Goal: Information Seeking & Learning: Learn about a topic

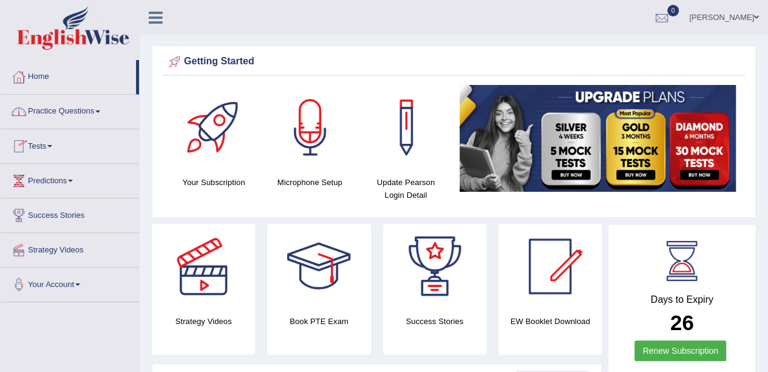
click at [105, 108] on link "Practice Questions" at bounding box center [70, 110] width 138 height 30
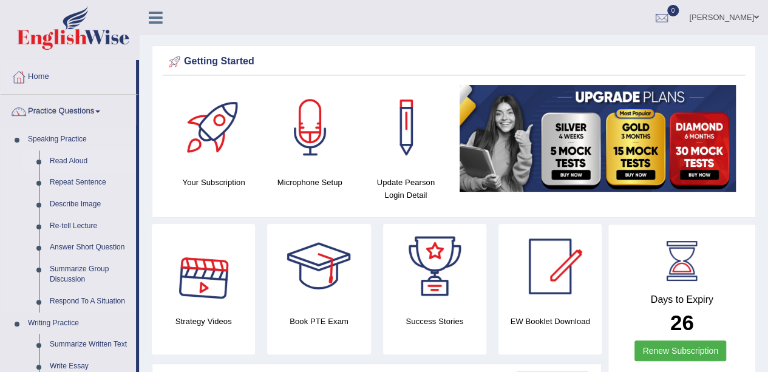
click at [69, 158] on link "Read Aloud" at bounding box center [90, 161] width 92 height 22
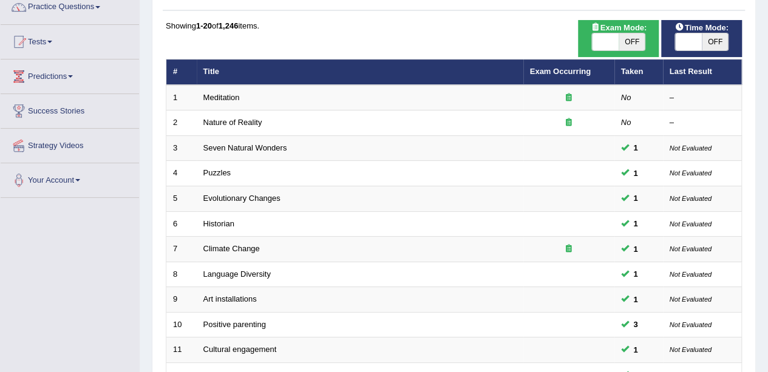
scroll to position [120, 0]
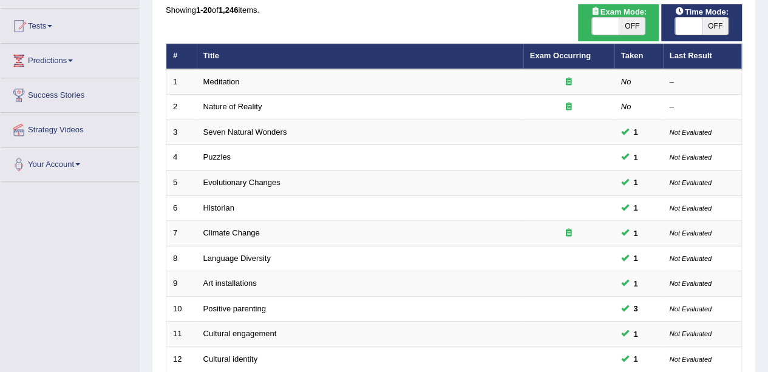
click at [695, 20] on span at bounding box center [688, 26] width 27 height 17
checkbox input "true"
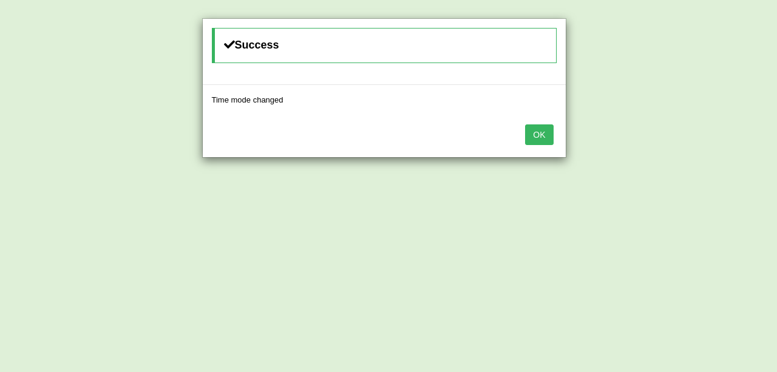
click at [534, 128] on button "OK" at bounding box center [539, 134] width 28 height 21
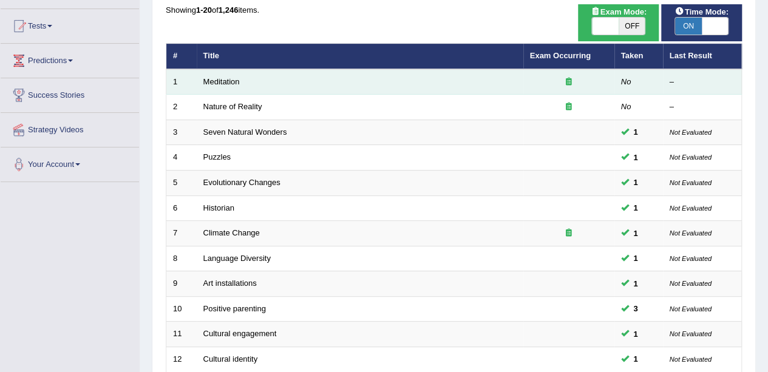
click at [341, 86] on td "Meditation" at bounding box center [360, 81] width 326 height 25
click at [224, 81] on link "Meditation" at bounding box center [221, 81] width 36 height 9
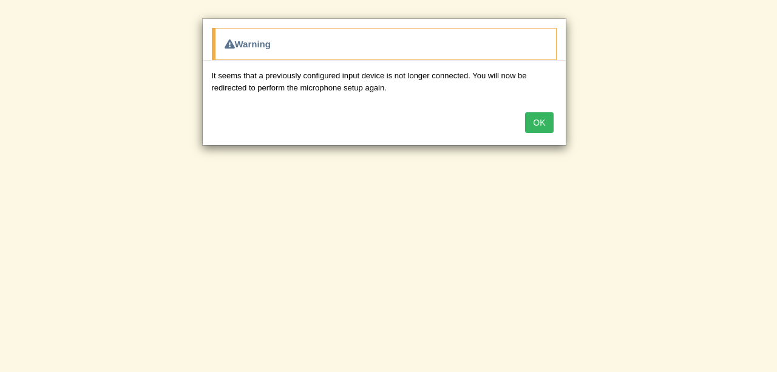
click at [541, 118] on button "OK" at bounding box center [539, 122] width 28 height 21
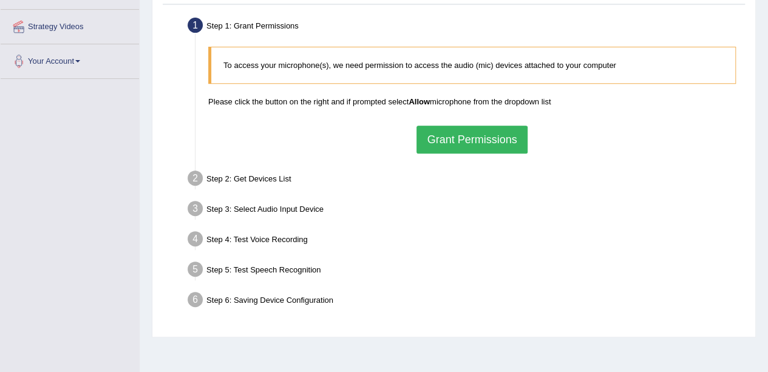
scroll to position [229, 0]
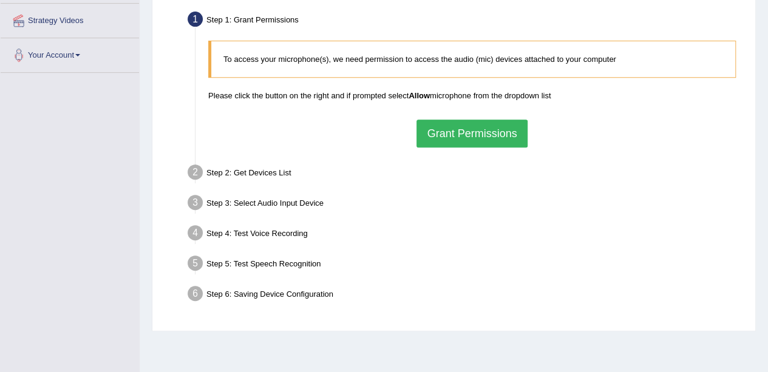
click at [453, 132] on button "Grant Permissions" at bounding box center [471, 134] width 110 height 28
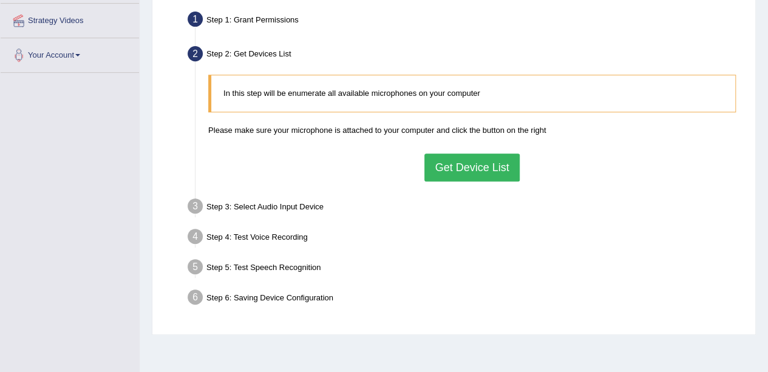
click at [445, 160] on button "Get Device List" at bounding box center [471, 168] width 95 height 28
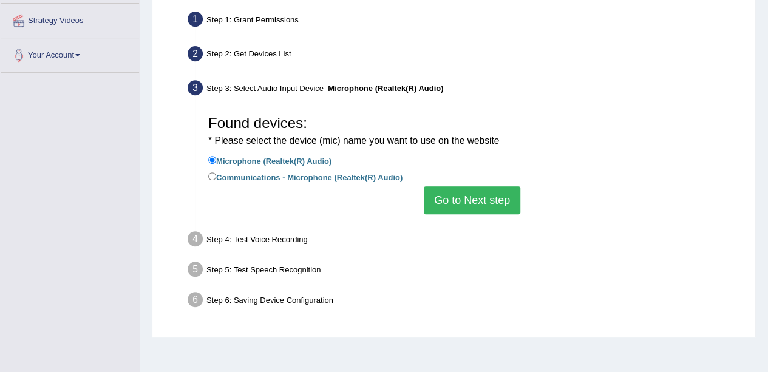
click at [450, 203] on button "Go to Next step" at bounding box center [472, 200] width 96 height 28
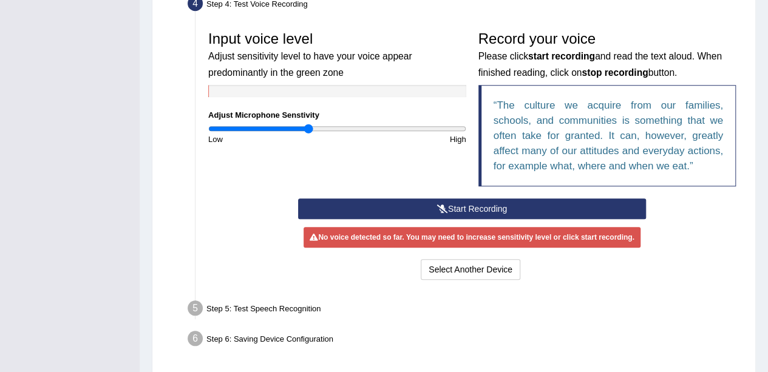
scroll to position [347, 0]
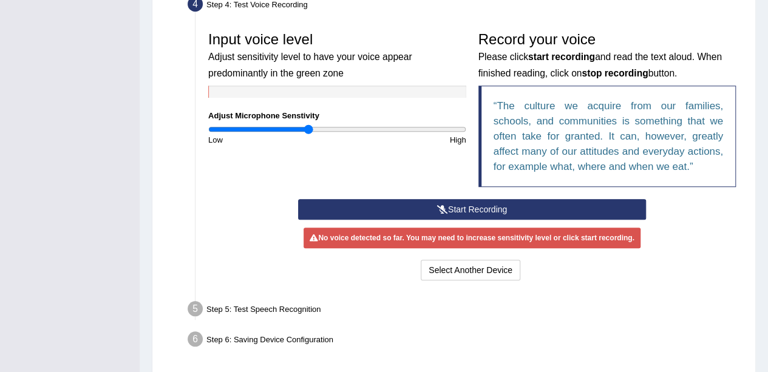
click at [390, 204] on button "Start Recording" at bounding box center [472, 209] width 348 height 21
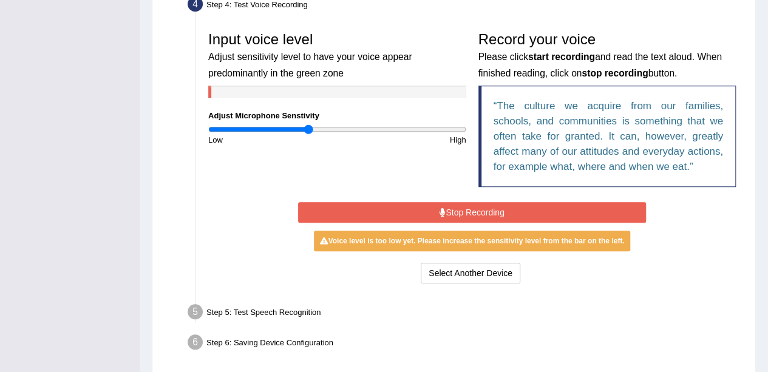
click at [390, 204] on button "Stop Recording" at bounding box center [472, 212] width 348 height 21
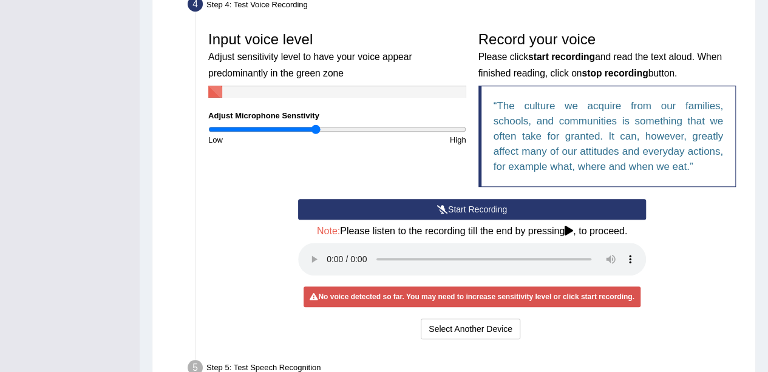
type input "0.84"
click at [316, 127] on input "range" at bounding box center [337, 129] width 258 height 10
click at [374, 211] on button "Start Recording" at bounding box center [472, 209] width 348 height 21
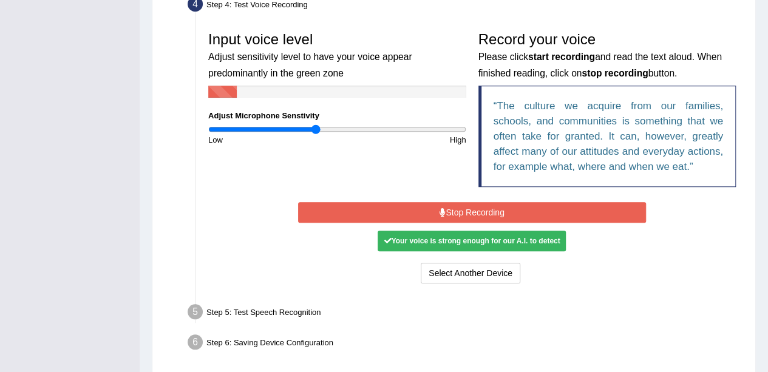
click at [374, 211] on button "Stop Recording" at bounding box center [472, 212] width 348 height 21
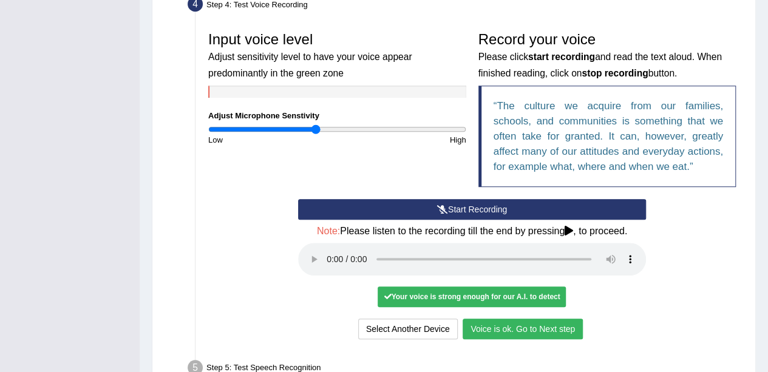
click at [498, 332] on button "Voice is ok. Go to Next step" at bounding box center [522, 329] width 120 height 21
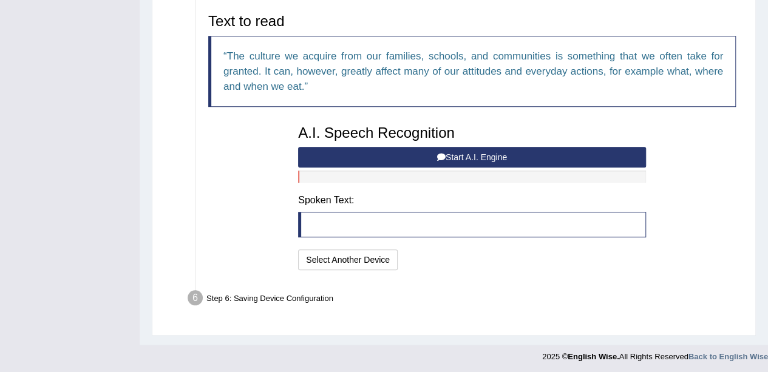
scroll to position [399, 0]
click at [437, 155] on icon at bounding box center [441, 157] width 8 height 8
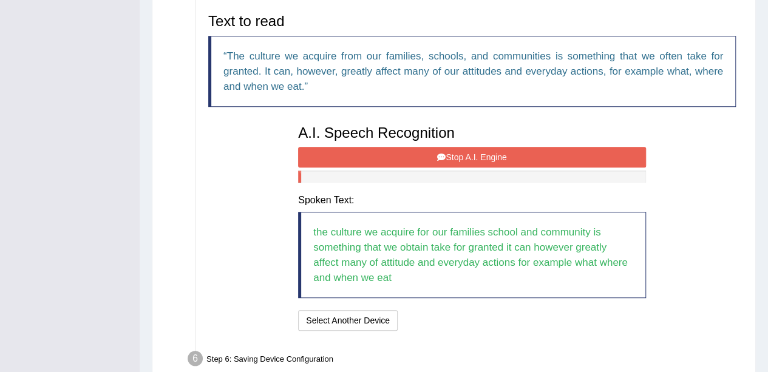
click at [391, 150] on button "Stop A.I. Engine" at bounding box center [472, 157] width 348 height 21
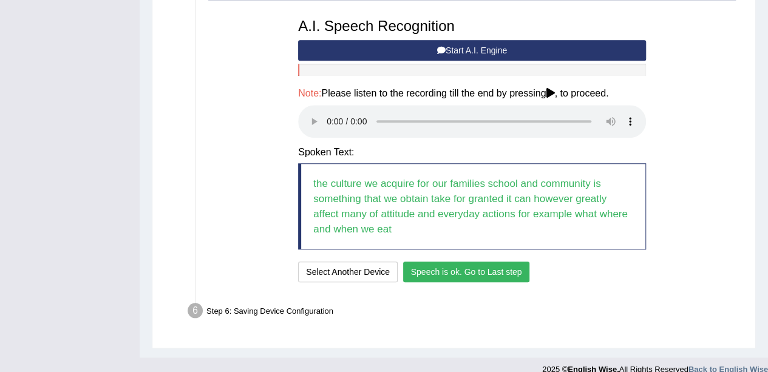
scroll to position [519, 0]
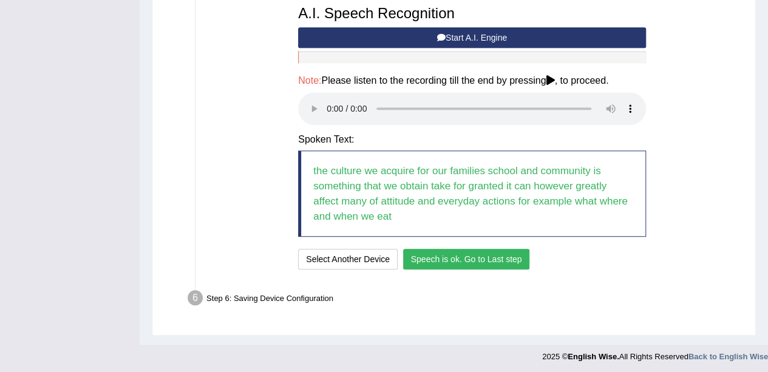
click at [436, 256] on button "Speech is ok. Go to Last step" at bounding box center [466, 259] width 127 height 21
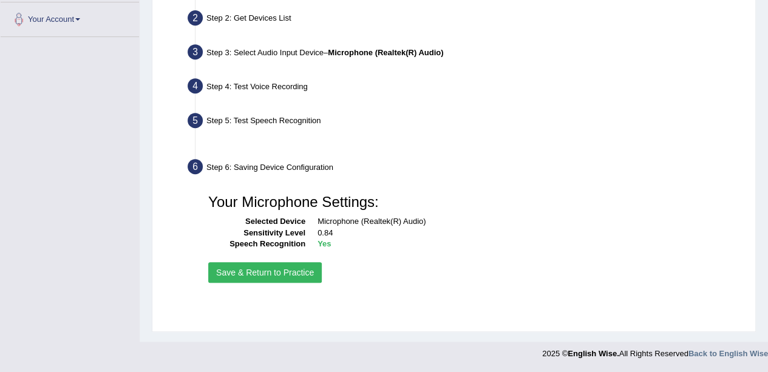
scroll to position [265, 0]
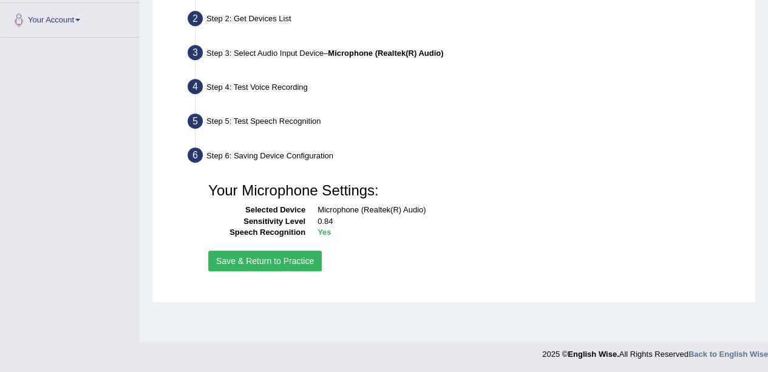
click at [284, 252] on button "Save & Return to Practice" at bounding box center [264, 261] width 113 height 21
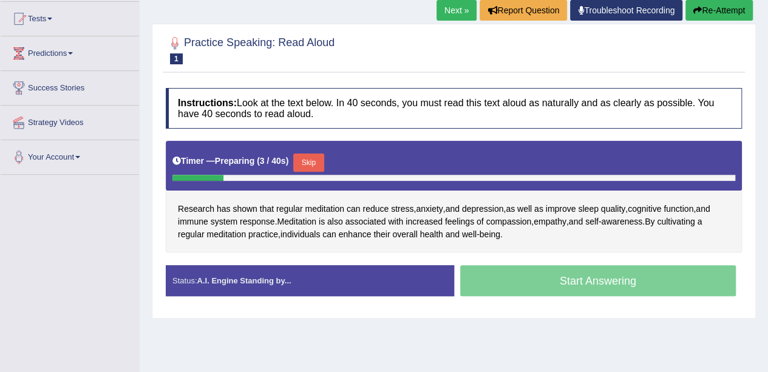
scroll to position [127, 0]
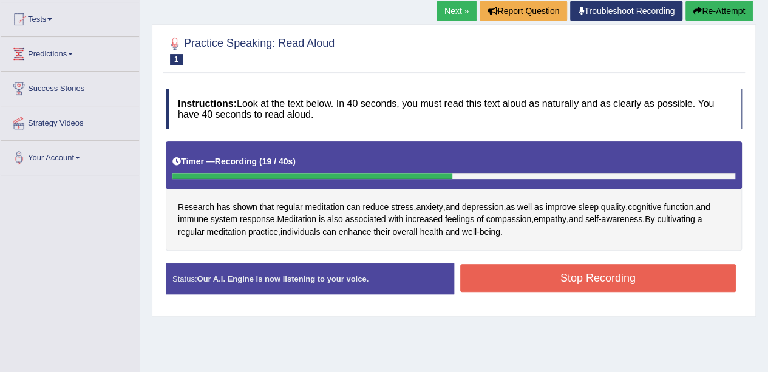
click at [519, 271] on button "Stop Recording" at bounding box center [598, 278] width 276 height 28
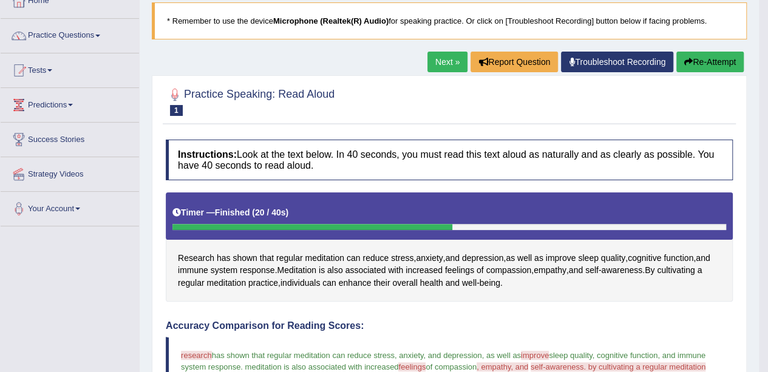
scroll to position [0, 0]
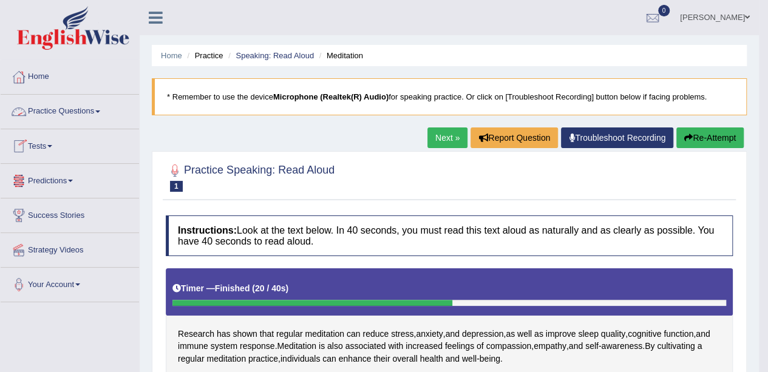
click at [100, 107] on link "Practice Questions" at bounding box center [70, 110] width 138 height 30
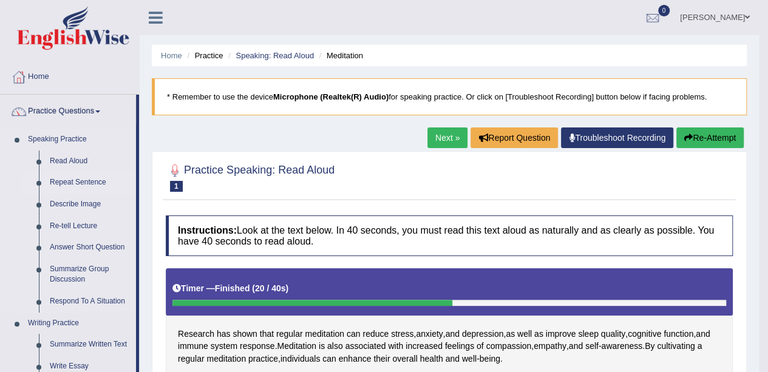
click at [69, 178] on link "Repeat Sentence" at bounding box center [90, 183] width 92 height 22
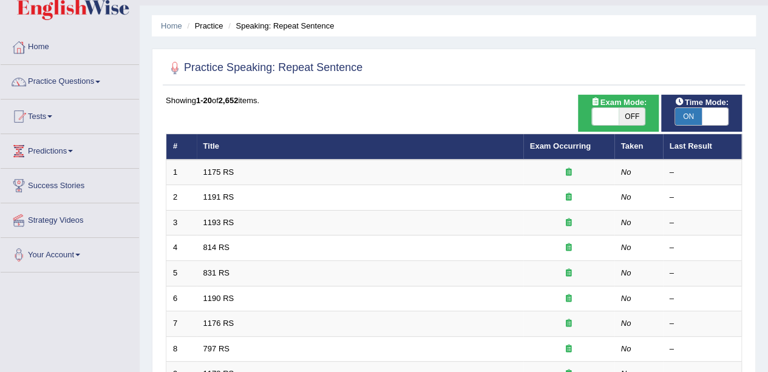
scroll to position [30, 0]
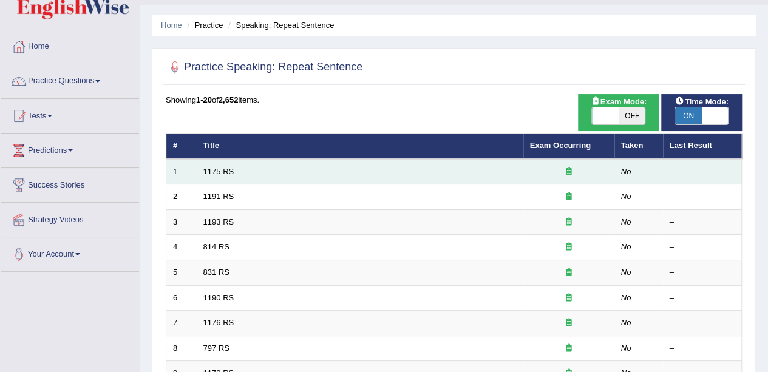
click at [217, 166] on td "1175 RS" at bounding box center [360, 171] width 326 height 25
click at [218, 170] on link "1175 RS" at bounding box center [218, 171] width 31 height 9
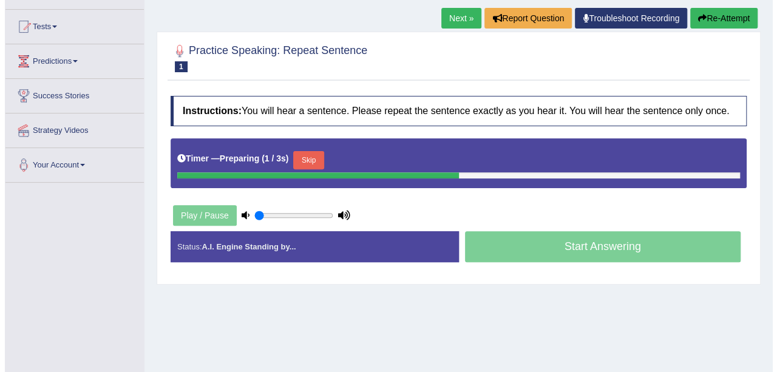
scroll to position [120, 0]
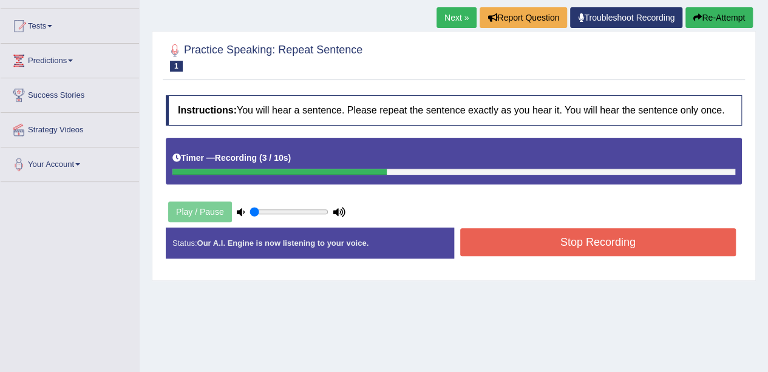
click at [504, 241] on button "Stop Recording" at bounding box center [598, 242] width 276 height 28
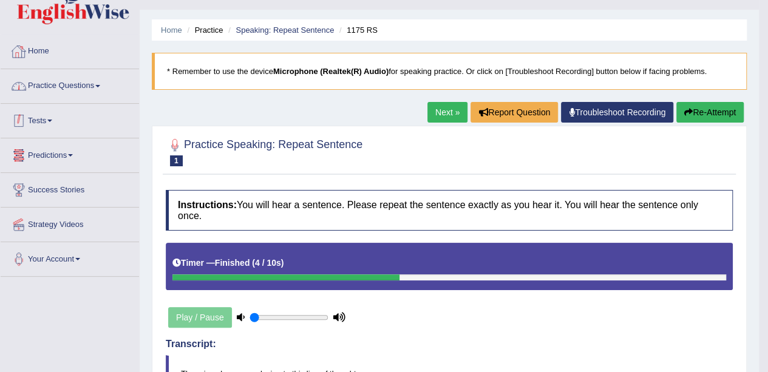
scroll to position [19, 0]
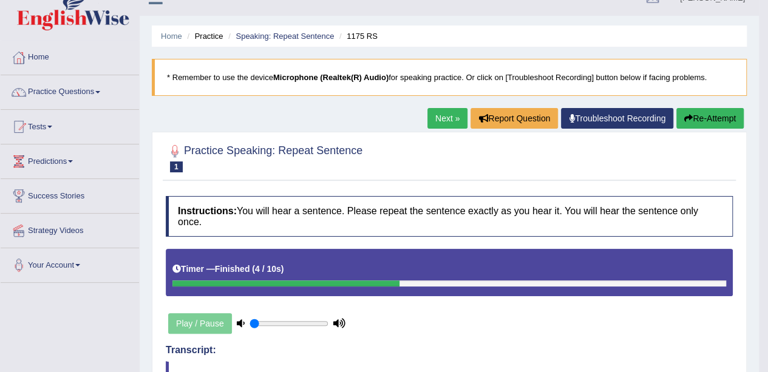
click at [100, 86] on link "Practice Questions" at bounding box center [70, 90] width 138 height 30
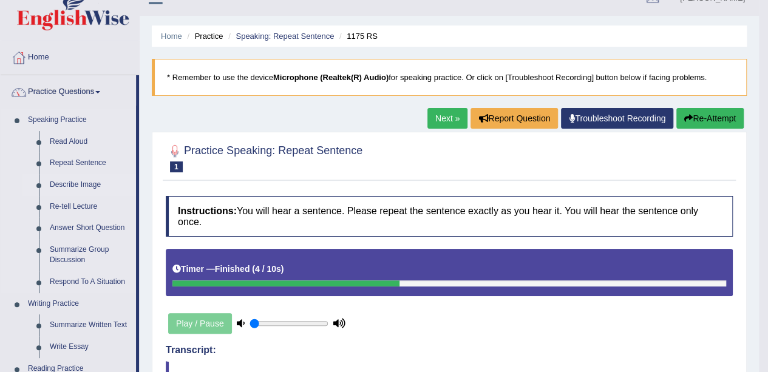
click at [78, 183] on link "Describe Image" at bounding box center [90, 185] width 92 height 22
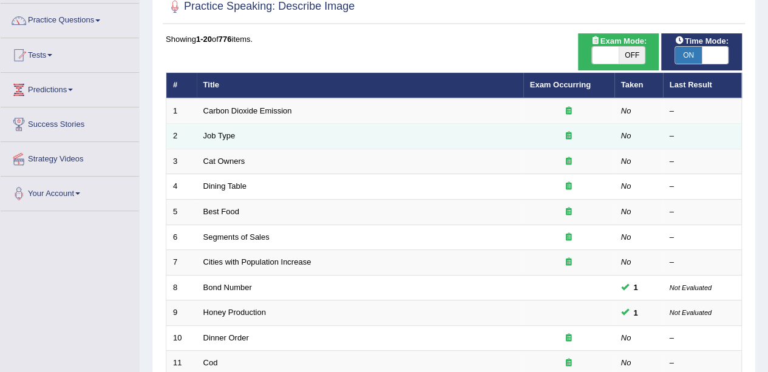
scroll to position [89, 0]
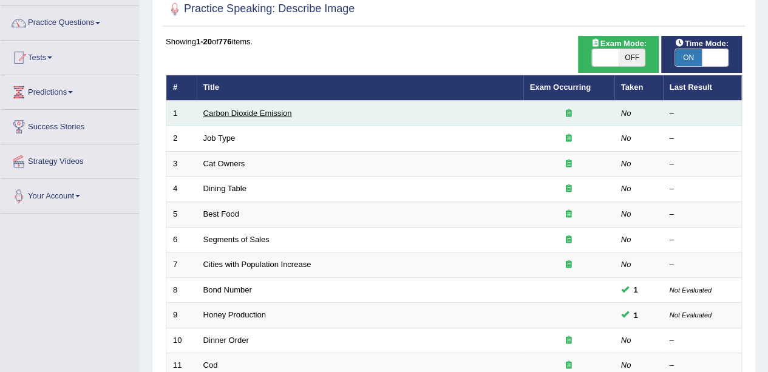
click at [254, 111] on link "Carbon Dioxide Emission" at bounding box center [247, 113] width 89 height 9
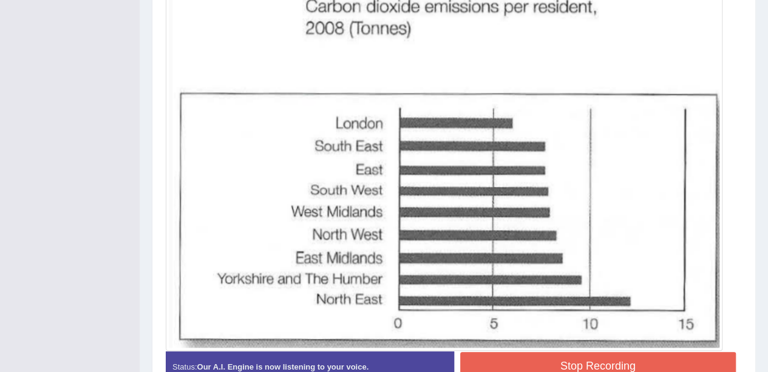
scroll to position [348, 0]
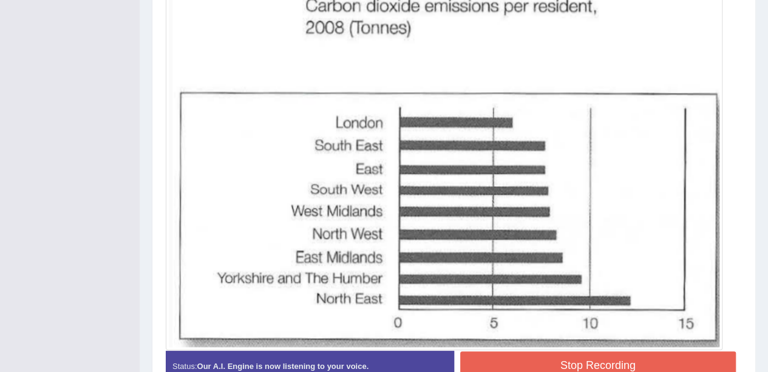
click at [490, 355] on button "Stop Recording" at bounding box center [598, 365] width 276 height 28
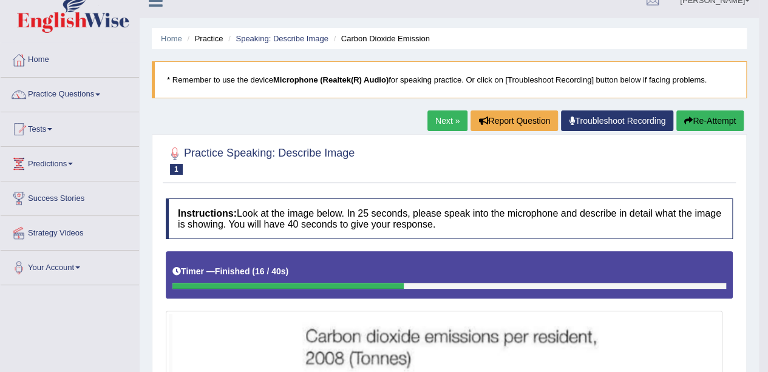
scroll to position [0, 0]
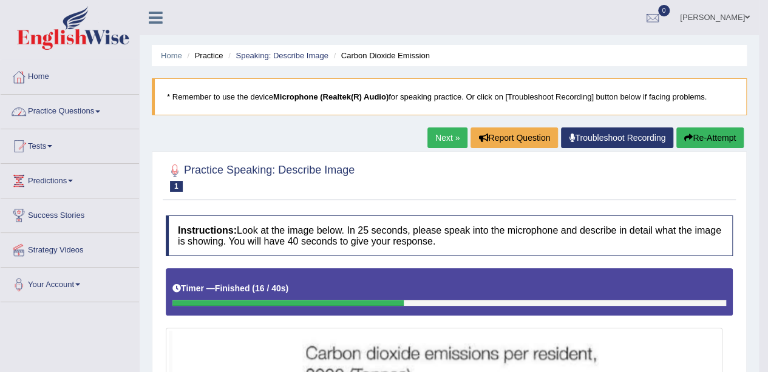
click at [100, 109] on link "Practice Questions" at bounding box center [70, 110] width 138 height 30
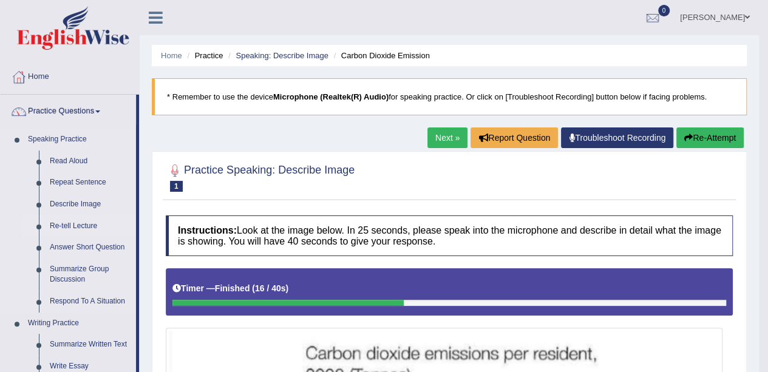
click at [65, 223] on link "Re-tell Lecture" at bounding box center [90, 226] width 92 height 22
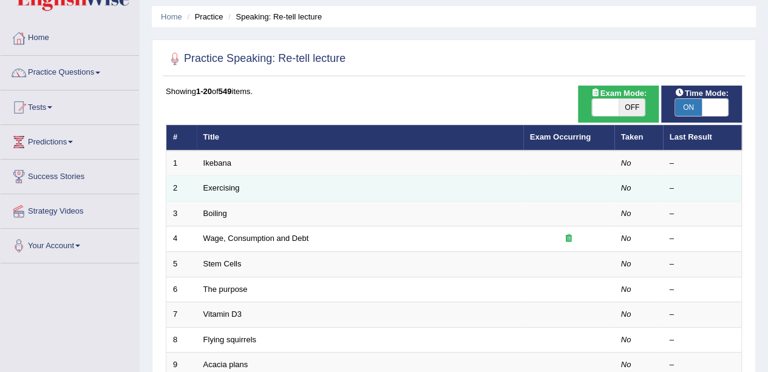
scroll to position [38, 0]
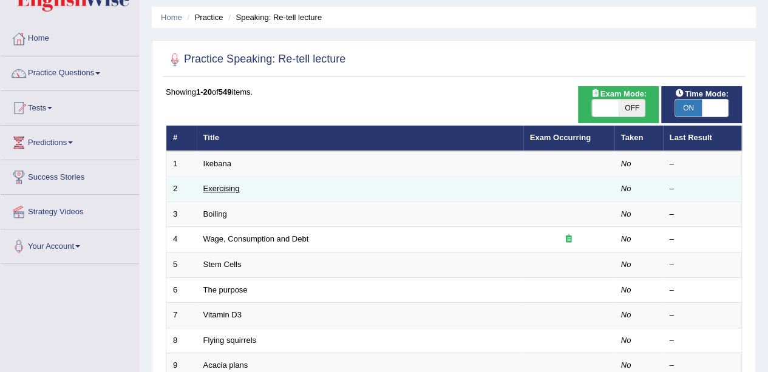
click at [215, 188] on link "Exercising" at bounding box center [221, 188] width 36 height 9
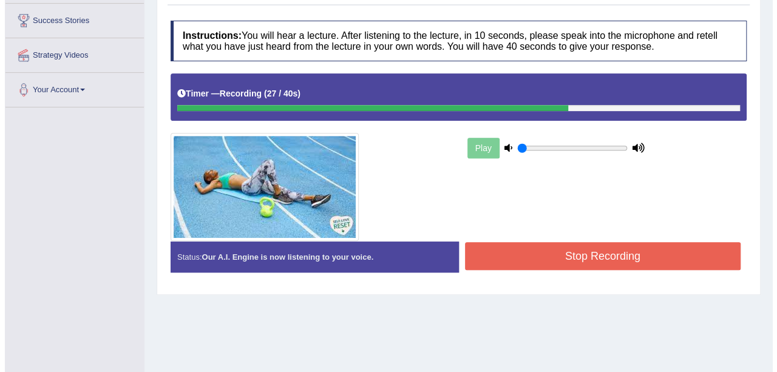
scroll to position [194, 0]
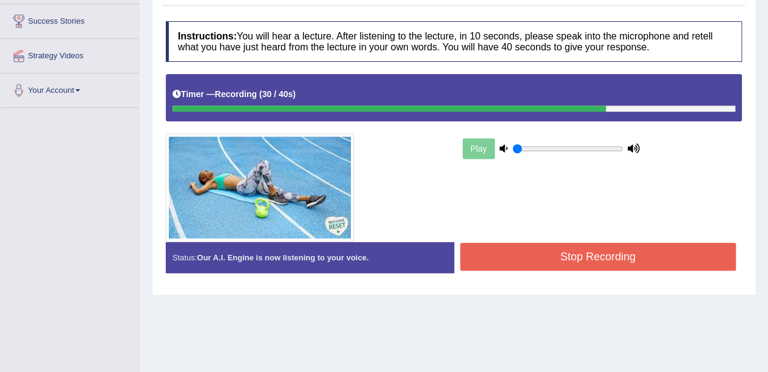
click at [519, 247] on button "Stop Recording" at bounding box center [598, 257] width 276 height 28
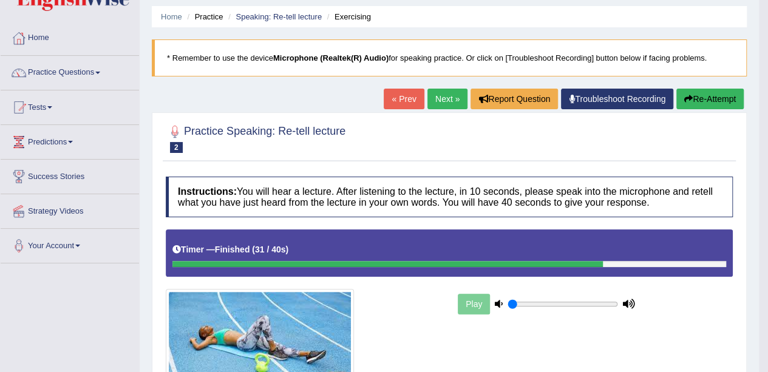
scroll to position [25, 0]
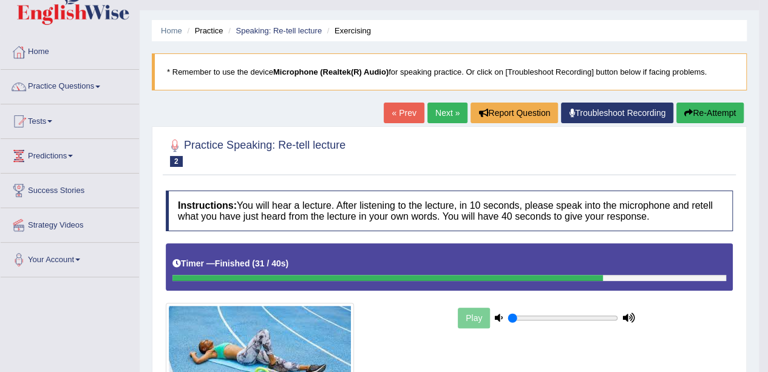
click at [443, 108] on link "Next »" at bounding box center [447, 113] width 40 height 21
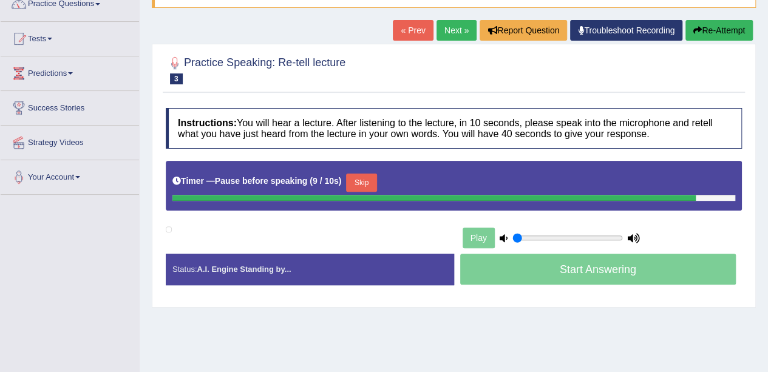
scroll to position [107, 0]
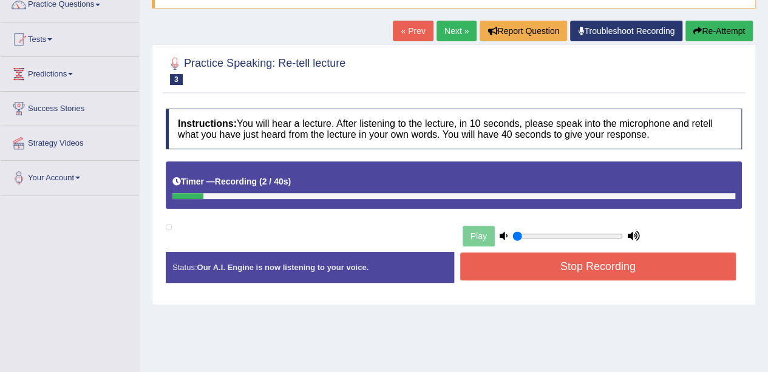
click at [505, 260] on button "Stop Recording" at bounding box center [598, 266] width 276 height 28
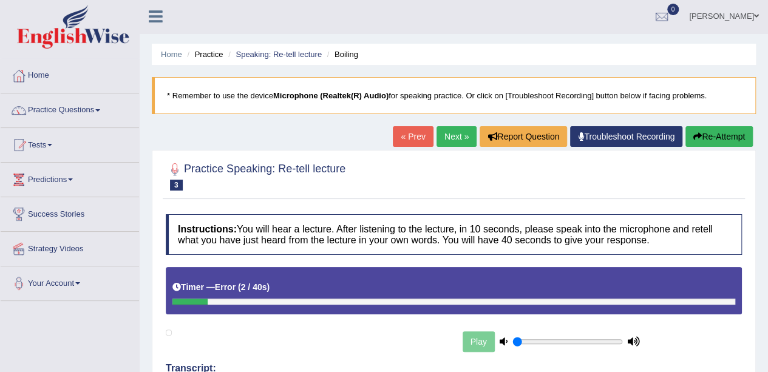
scroll to position [0, 0]
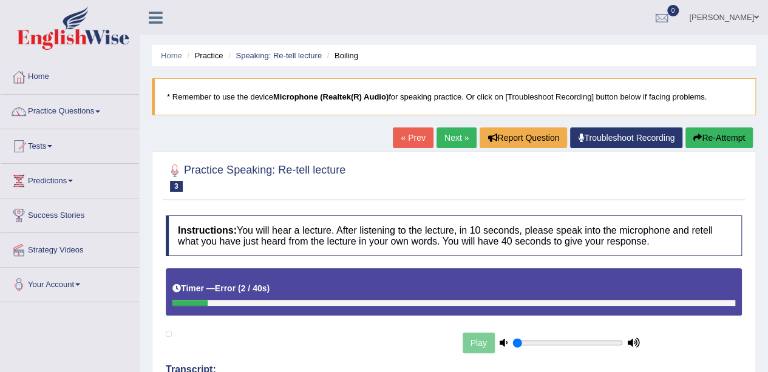
click at [709, 140] on button "Re-Attempt" at bounding box center [718, 137] width 67 height 21
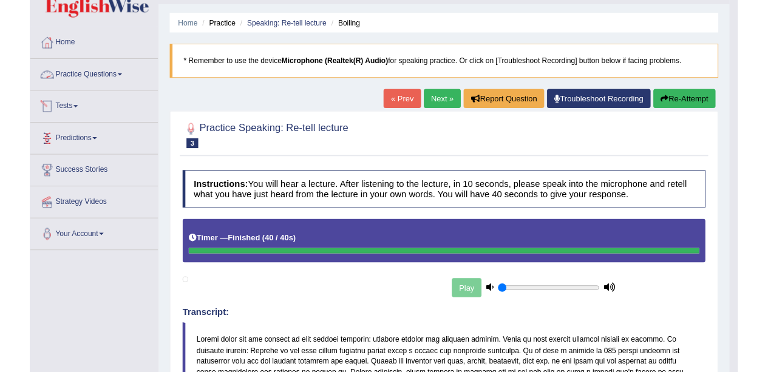
scroll to position [32, 0]
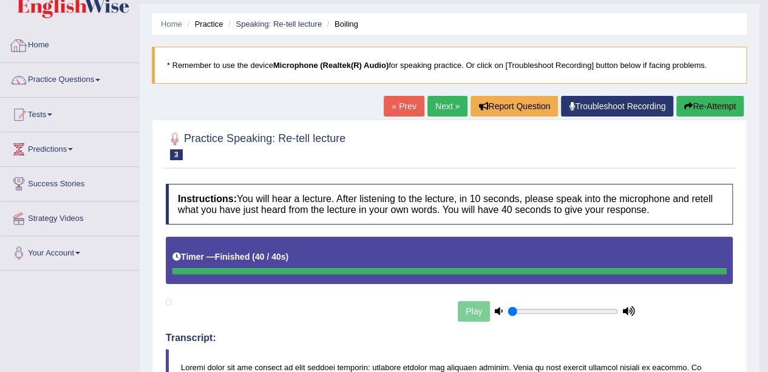
click at [86, 49] on link "Home" at bounding box center [70, 44] width 138 height 30
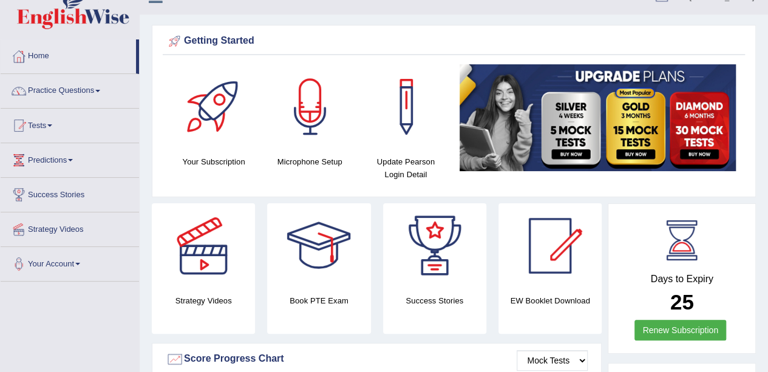
scroll to position [22, 0]
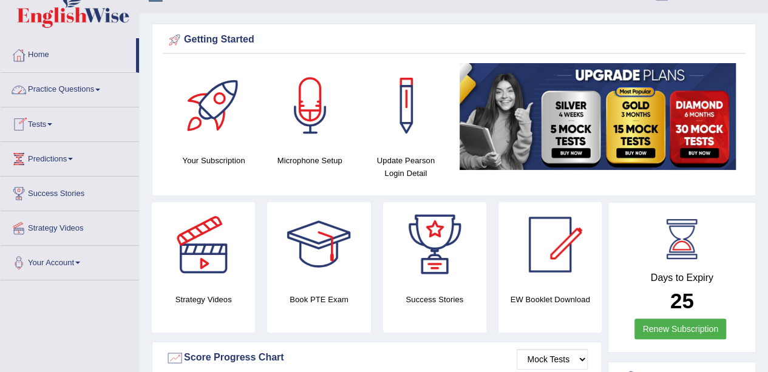
click at [98, 88] on link "Practice Questions" at bounding box center [70, 88] width 138 height 30
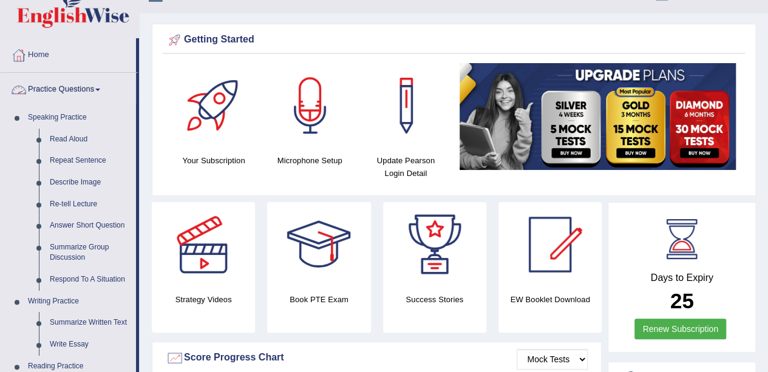
click at [100, 90] on span at bounding box center [97, 90] width 5 height 2
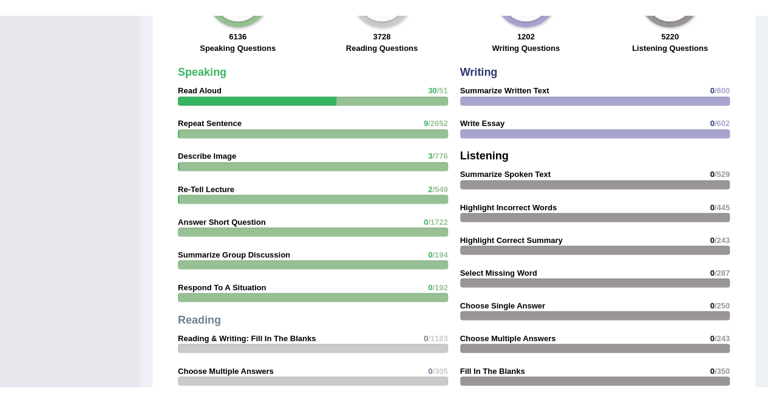
scroll to position [974, 0]
